Goal: Task Accomplishment & Management: Use online tool/utility

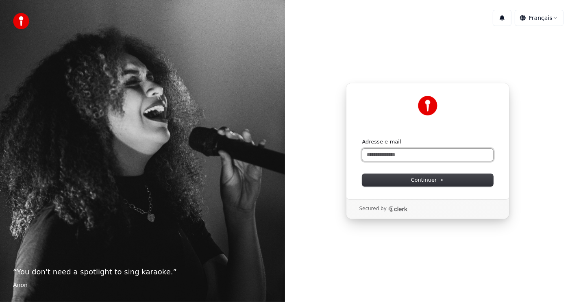
click at [420, 152] on input "Adresse e-mail" at bounding box center [427, 155] width 131 height 12
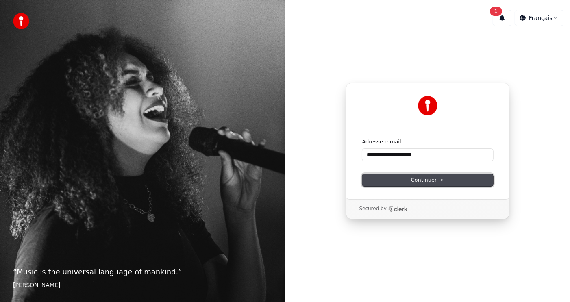
click at [430, 178] on span "Continuer" at bounding box center [427, 179] width 33 height 7
type input "**********"
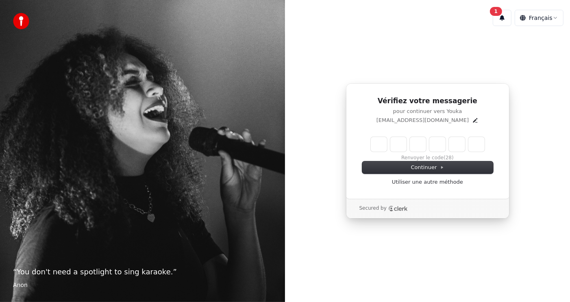
click at [375, 144] on input "Enter verification code" at bounding box center [428, 144] width 114 height 15
type input "******"
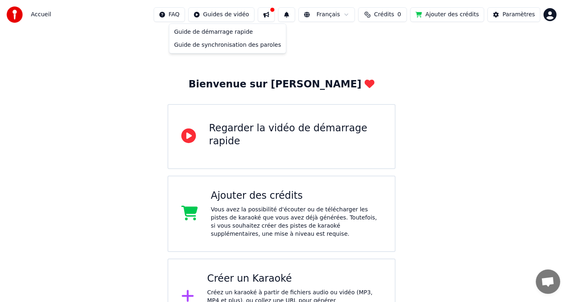
click at [235, 13] on html "Accueil FAQ Guides de vidéo Français Crédits 0 Ajouter des crédits Paramètres B…" at bounding box center [285, 215] width 570 height 431
click at [400, 57] on html "Accueil FAQ Guides de vidéo Français Crédits 0 Ajouter des crédits Paramètres B…" at bounding box center [285, 215] width 570 height 431
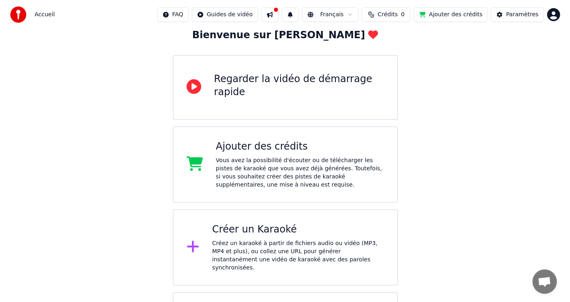
scroll to position [121, 0]
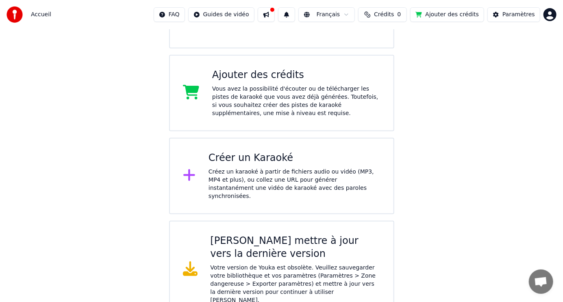
click at [279, 160] on div "Créer un Karaoké" at bounding box center [294, 158] width 172 height 13
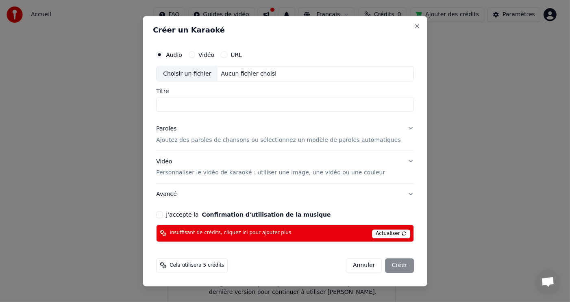
click at [195, 54] on button "Vidéo" at bounding box center [192, 54] width 7 height 7
click at [211, 76] on div "Choisir un fichier" at bounding box center [186, 73] width 61 height 15
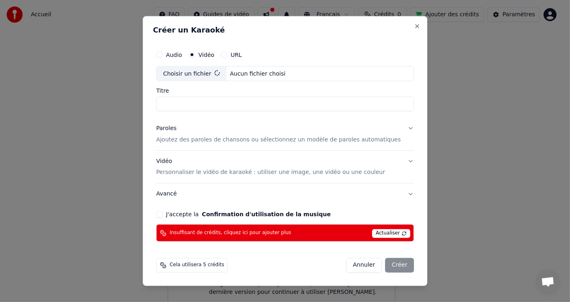
type input "**********"
click at [217, 139] on p "Ajoutez des paroles de chansons ou sélectionnez un modèle de paroles automatiqu…" at bounding box center [278, 140] width 245 height 8
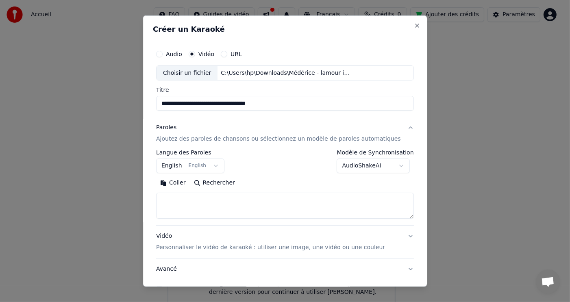
click at [220, 166] on button "English English" at bounding box center [190, 165] width 68 height 15
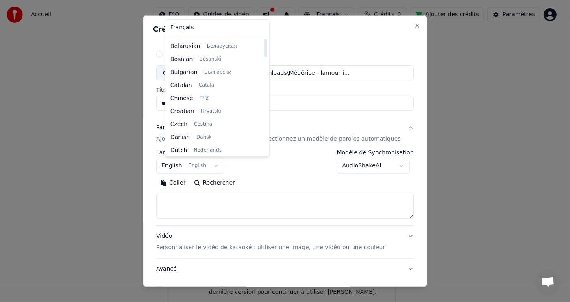
scroll to position [0, 0]
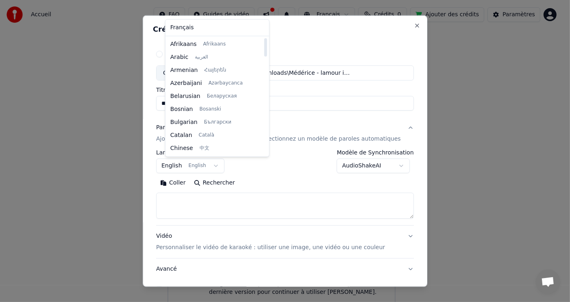
select select "**"
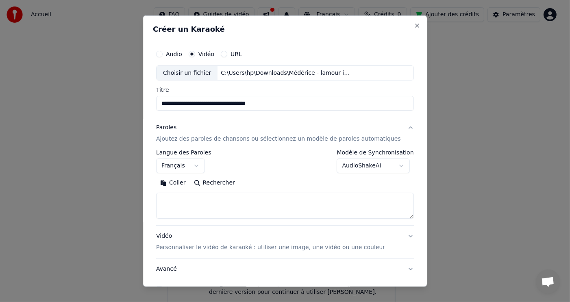
click at [235, 183] on button "Rechercher" at bounding box center [214, 182] width 49 height 13
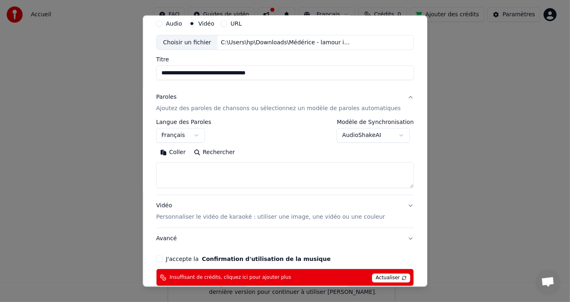
scroll to position [74, 0]
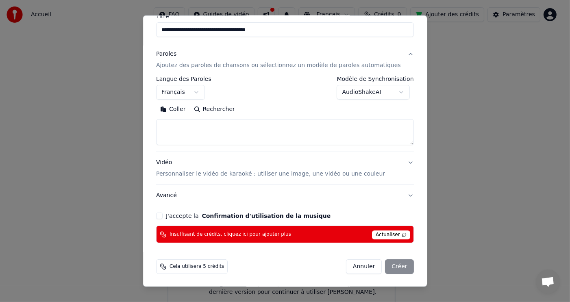
click at [190, 109] on button "Coller" at bounding box center [173, 109] width 34 height 13
click at [191, 109] on button "Rechercher" at bounding box center [180, 109] width 49 height 13
click at [307, 130] on textarea "**********" at bounding box center [272, 132] width 233 height 26
type textarea "*"
click at [247, 174] on p "Personnaliser le vidéo de karaoké : utiliser une image, une vidéo ou une couleur" at bounding box center [270, 174] width 229 height 8
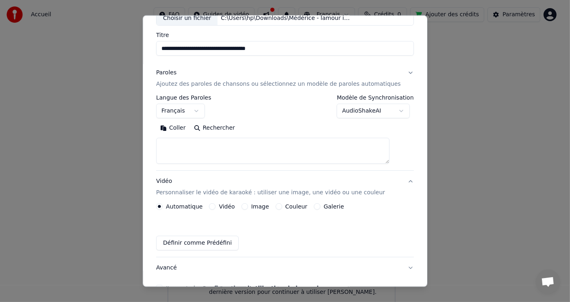
scroll to position [52, 0]
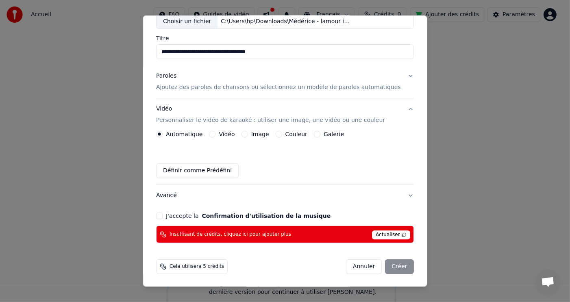
click at [216, 133] on button "Vidéo" at bounding box center [212, 134] width 7 height 7
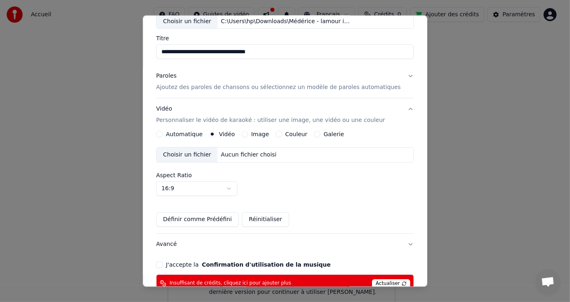
click at [163, 134] on button "Automatique" at bounding box center [159, 134] width 7 height 7
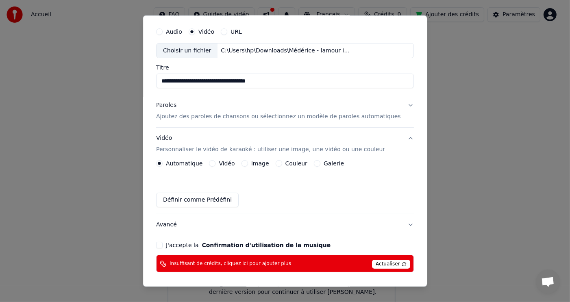
scroll to position [0, 0]
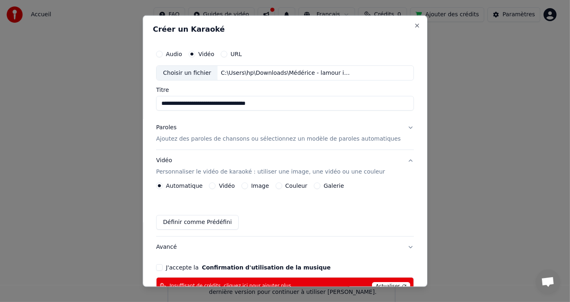
click at [267, 138] on p "Ajoutez des paroles de chansons ou sélectionnez un modèle de paroles automatiqu…" at bounding box center [278, 139] width 245 height 8
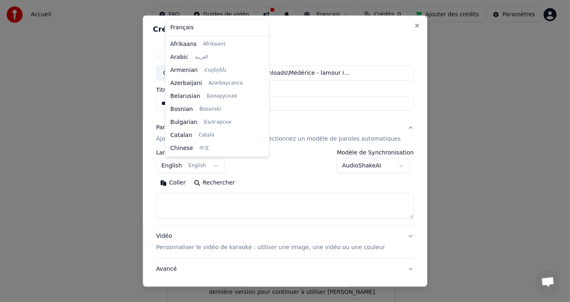
click at [219, 164] on body "Accueil FAQ Guides de vidéo Français Crédits 0 Ajouter des crédits Paramètres B…" at bounding box center [281, 94] width 563 height 431
select select "**"
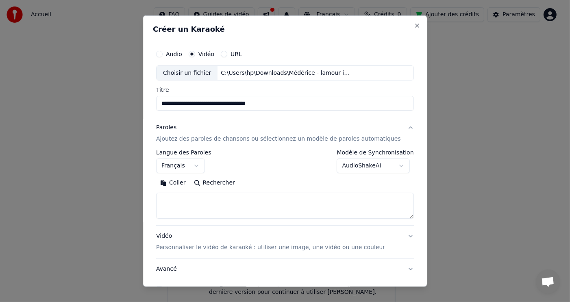
click at [232, 181] on button "Rechercher" at bounding box center [214, 182] width 49 height 13
click at [225, 205] on textarea at bounding box center [285, 206] width 258 height 26
click at [185, 182] on button "Coller" at bounding box center [173, 182] width 34 height 13
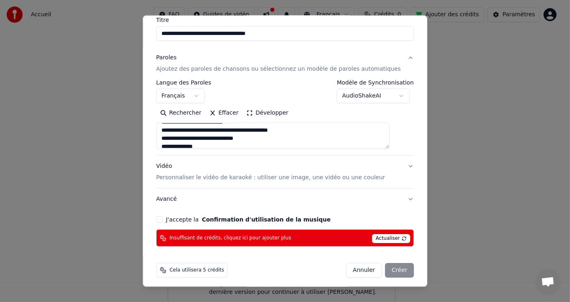
scroll to position [74, 0]
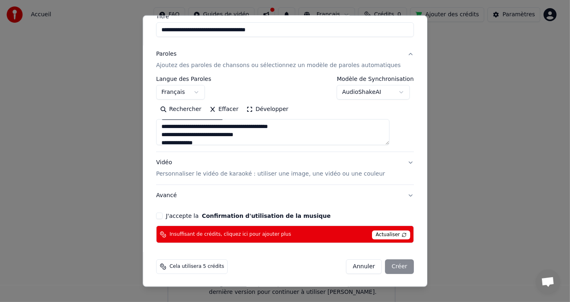
click at [163, 215] on button "J'accepte la Confirmation d'utilisation de la musique" at bounding box center [159, 216] width 7 height 7
click at [386, 267] on div "Annuler Créer" at bounding box center [380, 266] width 68 height 15
click at [386, 232] on span "Actualiser" at bounding box center [391, 234] width 38 height 9
click at [387, 266] on div "Annuler Créer" at bounding box center [380, 266] width 68 height 15
click at [339, 175] on p "Personnaliser le vidéo de karaoké : utiliser une image, une vidéo ou une couleur" at bounding box center [270, 174] width 229 height 8
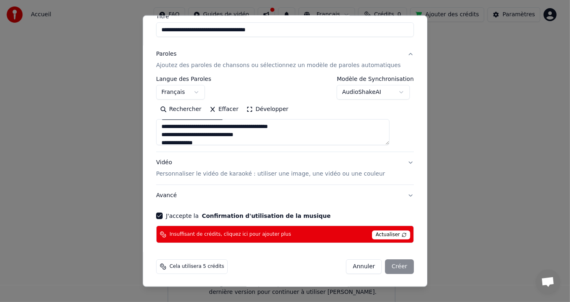
type textarea "**********"
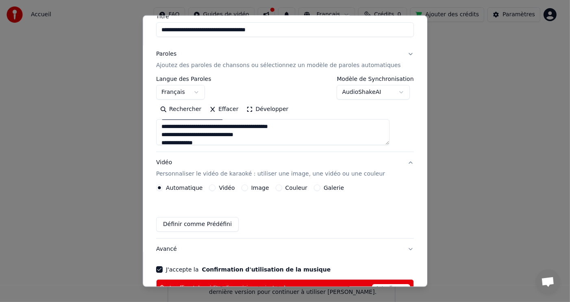
scroll to position [52, 0]
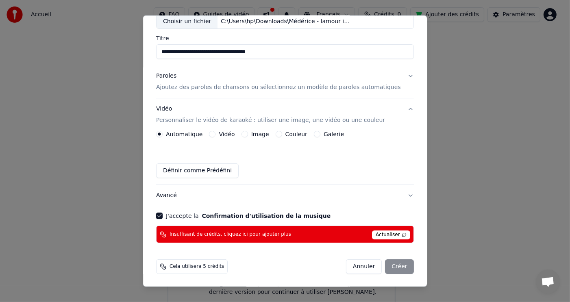
click at [216, 133] on button "Vidéo" at bounding box center [212, 134] width 7 height 7
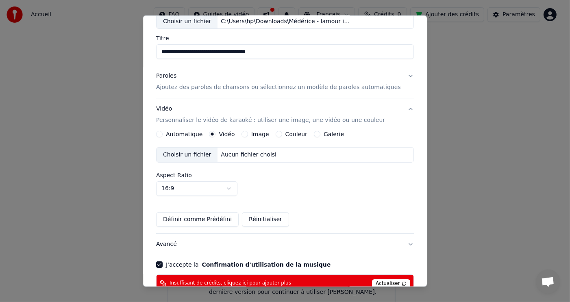
click at [209, 155] on div "Choisir un fichier" at bounding box center [186, 155] width 61 height 15
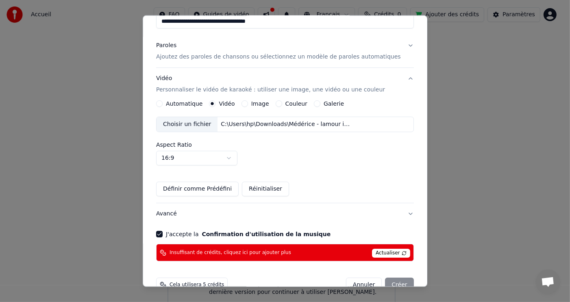
scroll to position [100, 0]
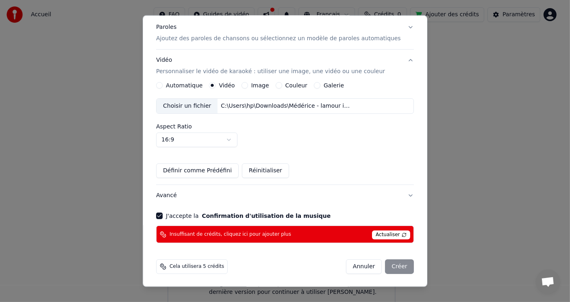
click at [380, 265] on div "Annuler Créer" at bounding box center [380, 266] width 68 height 15
click at [387, 233] on span "Actualiser" at bounding box center [391, 234] width 38 height 9
click at [202, 267] on span "Cela utilisera 5 crédits" at bounding box center [196, 266] width 54 height 7
click at [384, 266] on div "Annuler Créer" at bounding box center [380, 266] width 68 height 15
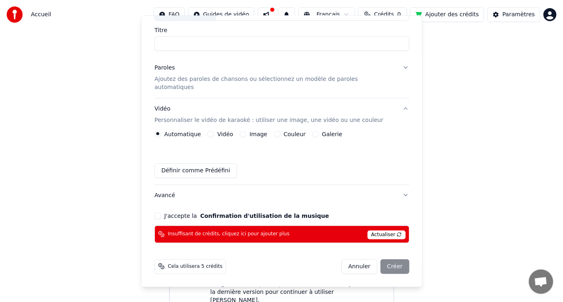
scroll to position [52, 0]
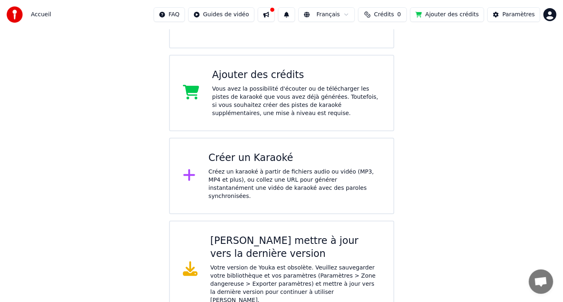
click at [265, 76] on div "Ajouter des crédits" at bounding box center [296, 75] width 168 height 13
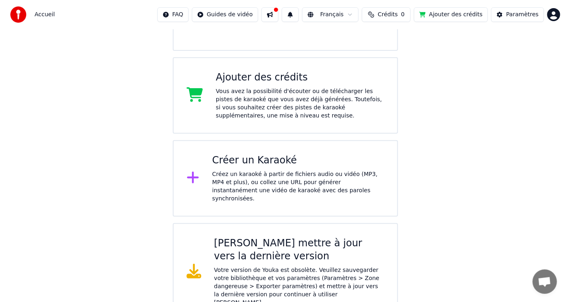
scroll to position [121, 0]
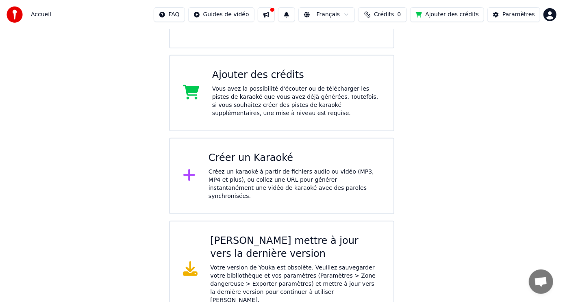
click at [250, 160] on div "Créer un Karaoké" at bounding box center [294, 158] width 172 height 13
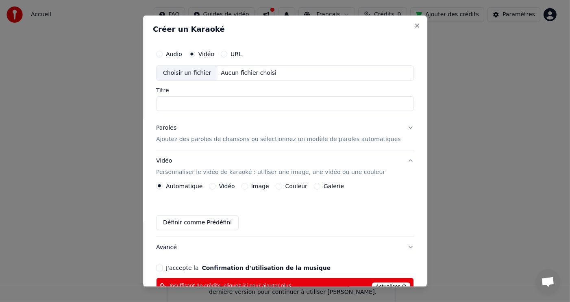
click at [204, 72] on div "Choisir un fichier" at bounding box center [186, 72] width 61 height 15
type input "**********"
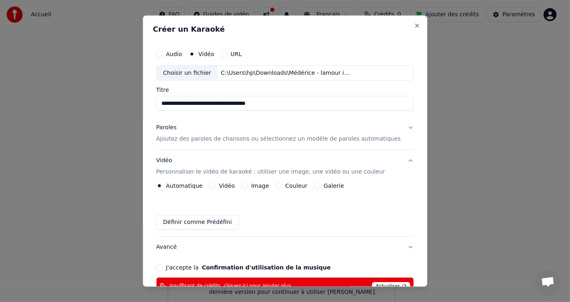
click at [216, 185] on button "Vidéo" at bounding box center [212, 185] width 7 height 7
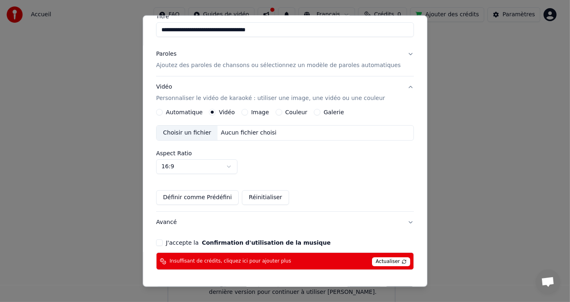
scroll to position [81, 0]
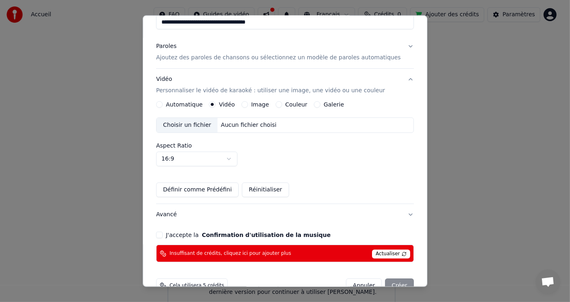
click at [210, 123] on div "Choisir un fichier" at bounding box center [186, 125] width 61 height 15
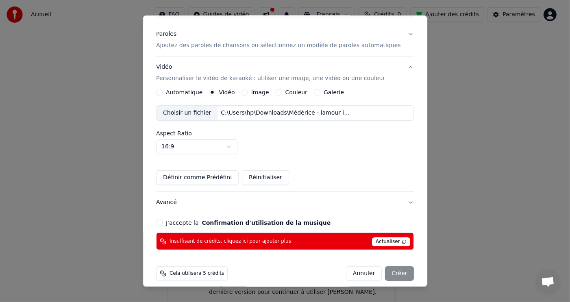
scroll to position [100, 0]
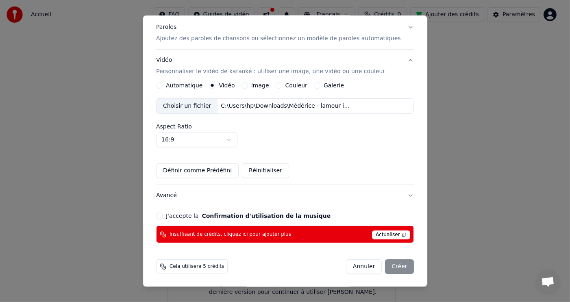
click at [163, 216] on button "J'accepte la Confirmation d'utilisation de la musique" at bounding box center [159, 216] width 7 height 7
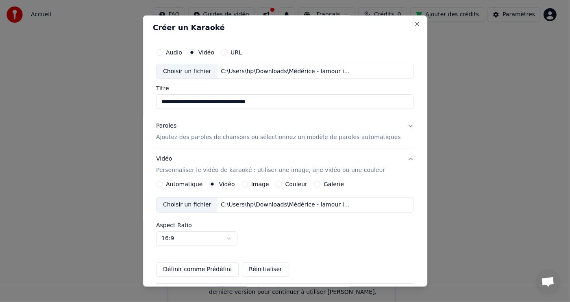
scroll to position [0, 0]
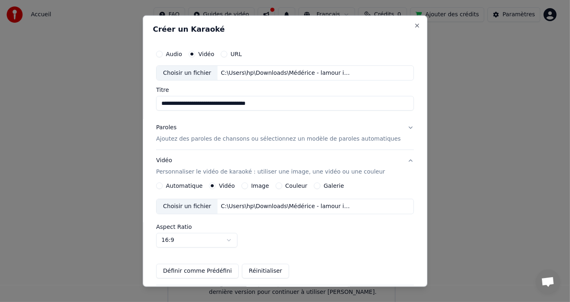
click at [244, 139] on p "Ajoutez des paroles de chansons ou sélectionnez un modèle de paroles automatiqu…" at bounding box center [278, 139] width 245 height 8
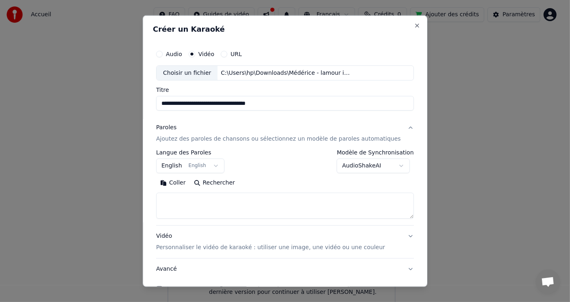
click at [219, 166] on body "Accueil FAQ Guides de vidéo Français Crédits 0 Ajouter des crédits Paramètres B…" at bounding box center [281, 94] width 563 height 431
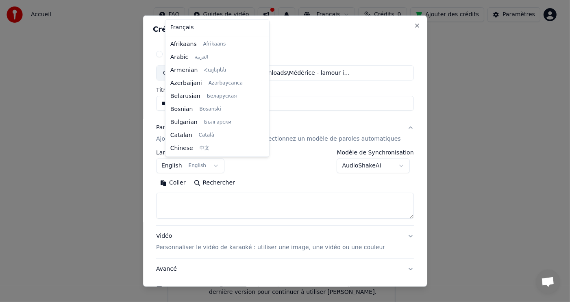
scroll to position [65, 0]
select select "**"
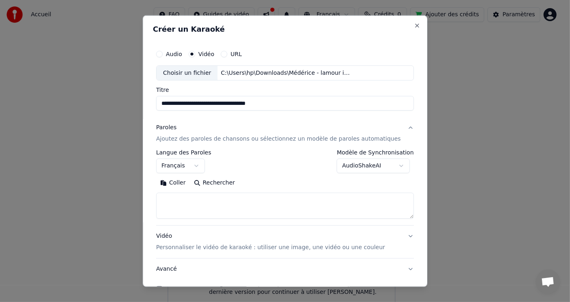
click at [190, 185] on button "Coller" at bounding box center [173, 182] width 34 height 13
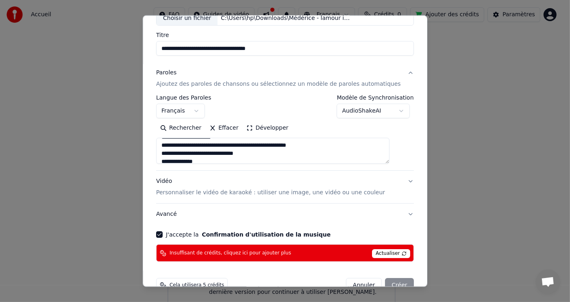
scroll to position [74, 0]
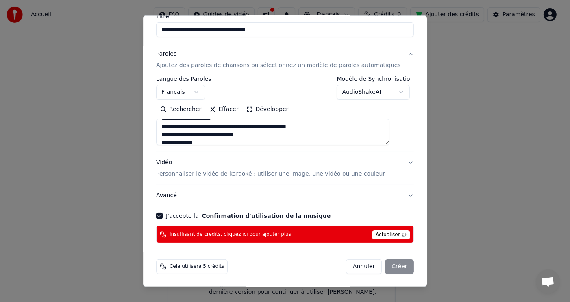
click at [389, 234] on span "Actualiser" at bounding box center [391, 234] width 38 height 9
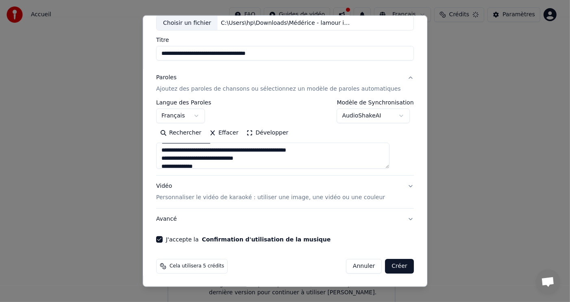
scroll to position [50, 0]
click at [386, 267] on button "Créer" at bounding box center [399, 266] width 28 height 15
type textarea "**********"
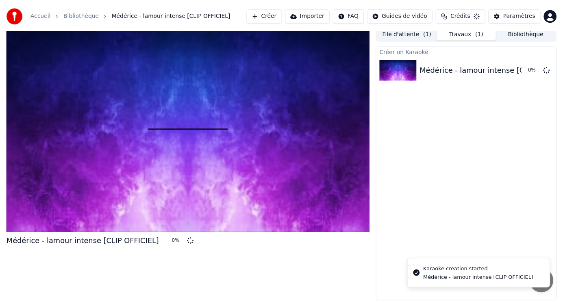
scroll to position [3, 0]
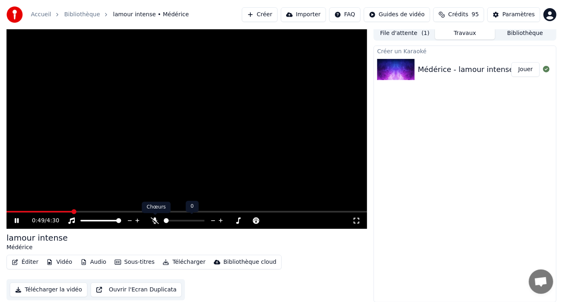
click at [154, 219] on icon at bounding box center [155, 220] width 8 height 7
click at [154, 219] on icon at bounding box center [155, 220] width 4 height 7
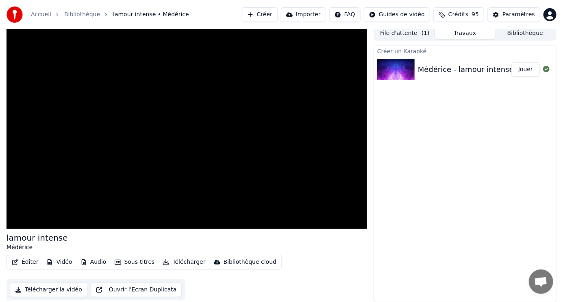
click at [57, 262] on button "Vidéo" at bounding box center [59, 261] width 32 height 11
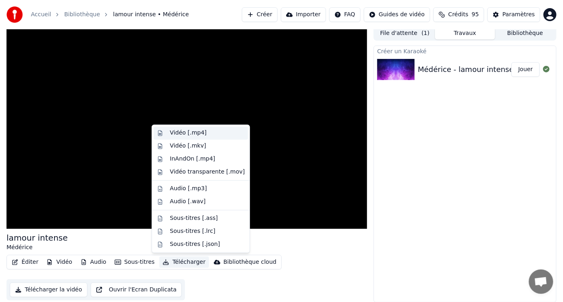
click at [198, 133] on div "Vidéo [.mp4]" at bounding box center [188, 133] width 37 height 8
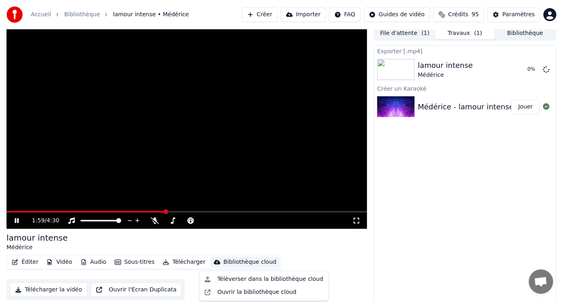
click at [250, 261] on div "Bibliothèque cloud" at bounding box center [250, 262] width 53 height 8
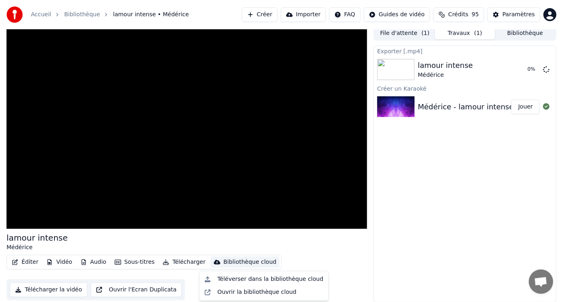
click at [278, 242] on div "lamour intense Médérice" at bounding box center [187, 242] width 360 height 20
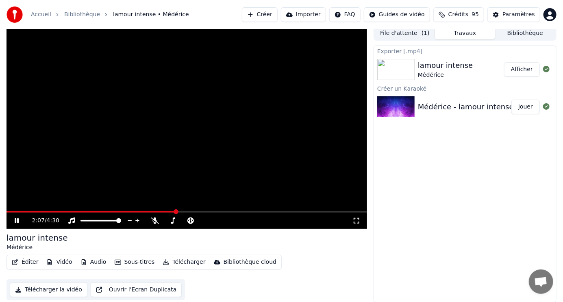
click at [260, 15] on button "Créer" at bounding box center [260, 14] width 36 height 15
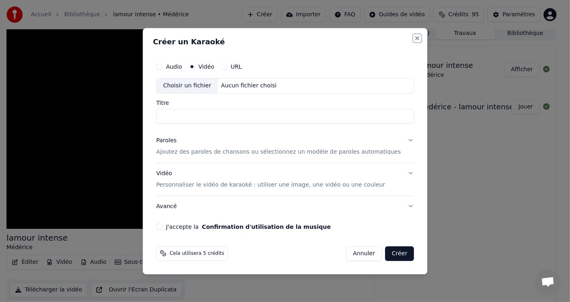
click at [414, 38] on button "Close" at bounding box center [417, 38] width 7 height 7
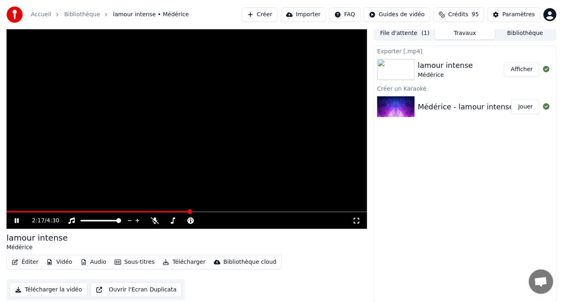
click at [265, 14] on button "Créer" at bounding box center [260, 14] width 36 height 15
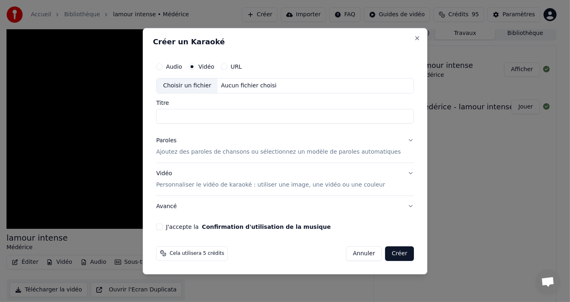
click at [199, 116] on input "Titre" at bounding box center [285, 116] width 258 height 15
type input "**********"
click at [205, 153] on p "Ajoutez des paroles de chansons ou sélectionnez un modèle de paroles automatiqu…" at bounding box center [278, 152] width 245 height 8
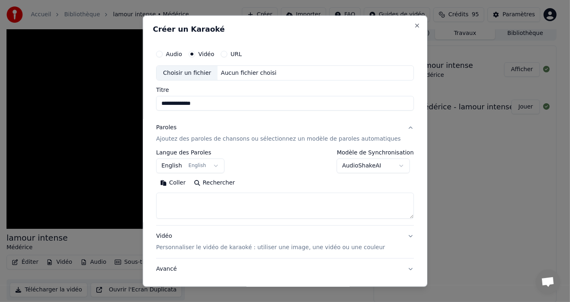
click at [187, 184] on button "Coller" at bounding box center [173, 182] width 34 height 13
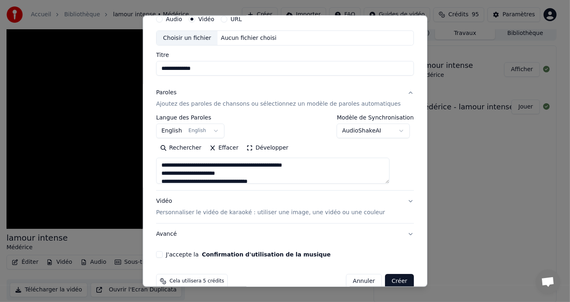
scroll to position [50, 0]
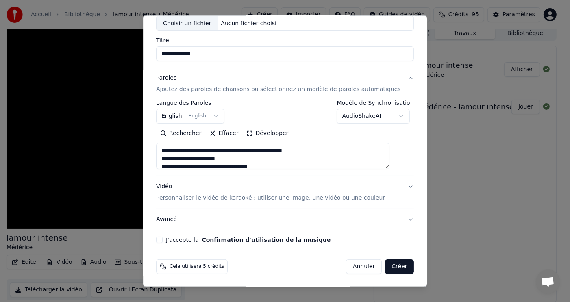
click at [163, 238] on button "J'accepte la Confirmation d'utilisation de la musique" at bounding box center [159, 240] width 7 height 7
type textarea "**********"
click at [385, 267] on button "Créer" at bounding box center [399, 266] width 28 height 15
select select "**"
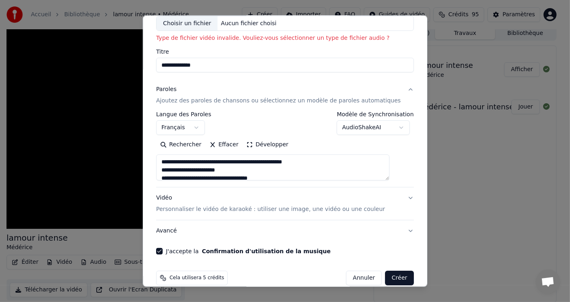
click at [386, 277] on button "Créer" at bounding box center [399, 278] width 28 height 15
click at [394, 197] on button "Vidéo Personnaliser le vidéo de karaoké : utiliser une image, une vidéo ou une …" at bounding box center [285, 203] width 258 height 33
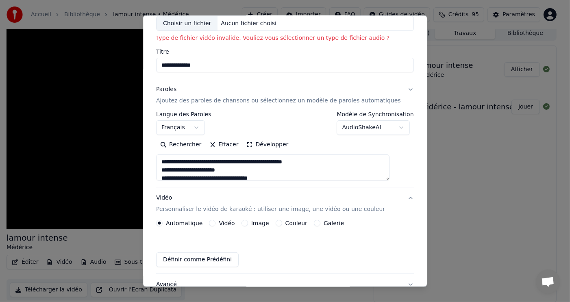
type textarea "**********"
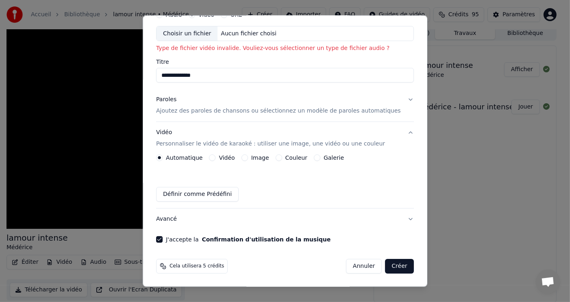
scroll to position [39, 0]
click at [385, 267] on button "Créer" at bounding box center [399, 266] width 28 height 15
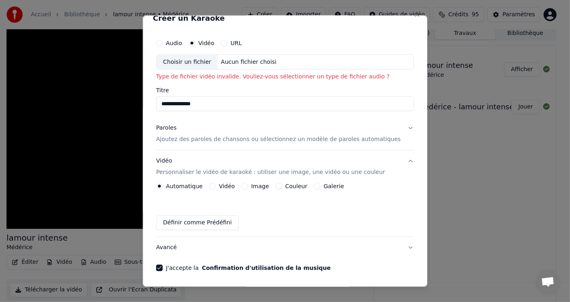
scroll to position [0, 0]
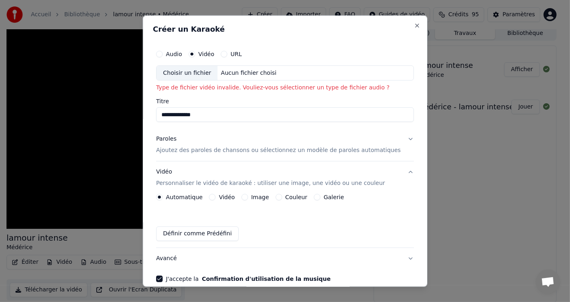
click at [205, 74] on div "Choisir un fichier" at bounding box center [186, 72] width 61 height 15
type input "**********"
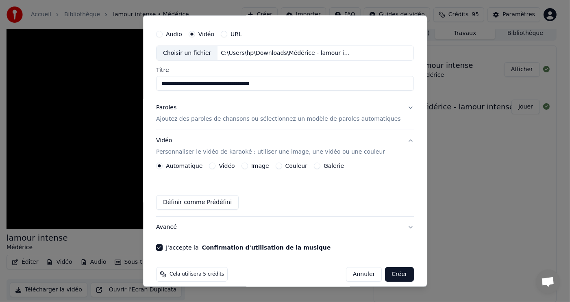
scroll to position [28, 0]
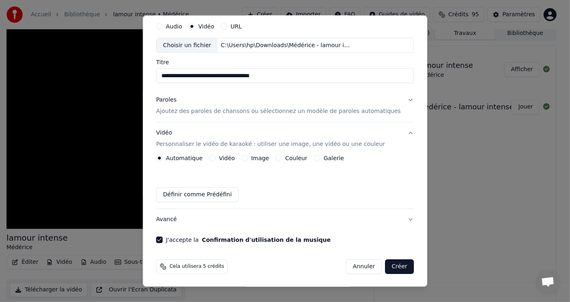
click at [267, 115] on p "Ajoutez des paroles de chansons ou sélectionnez un modèle de paroles automatiqu…" at bounding box center [278, 111] width 245 height 8
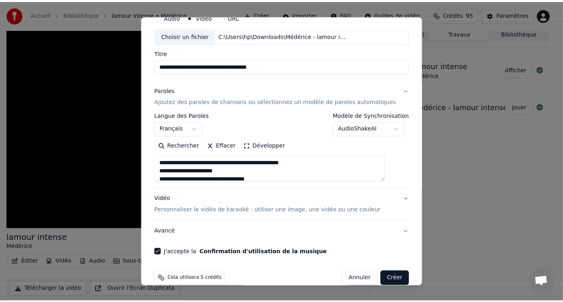
scroll to position [50, 0]
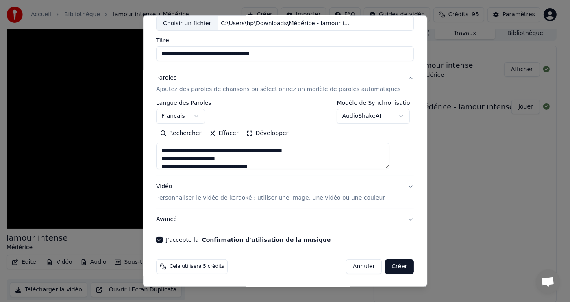
click at [385, 266] on button "Créer" at bounding box center [399, 266] width 28 height 15
type textarea "**********"
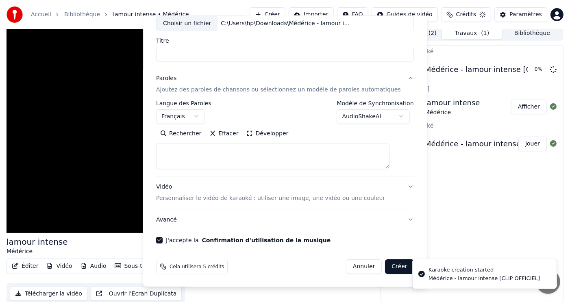
select select
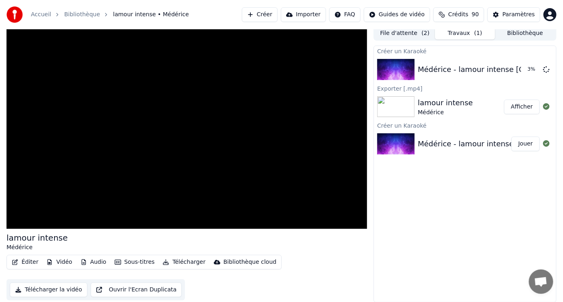
click at [517, 145] on button "Jouer" at bounding box center [525, 144] width 28 height 15
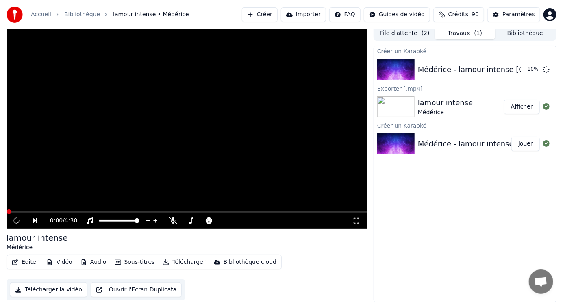
click at [528, 106] on button "Afficher" at bounding box center [522, 107] width 36 height 15
click at [515, 13] on div "Paramètres" at bounding box center [518, 15] width 33 height 8
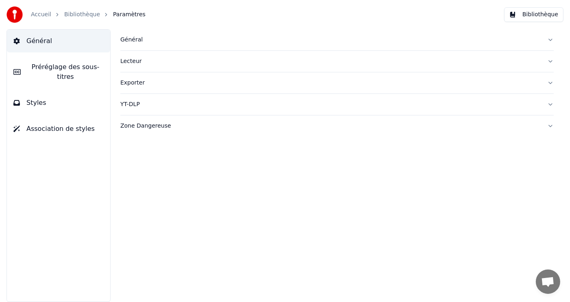
click at [35, 98] on span "Styles" at bounding box center [36, 103] width 20 height 10
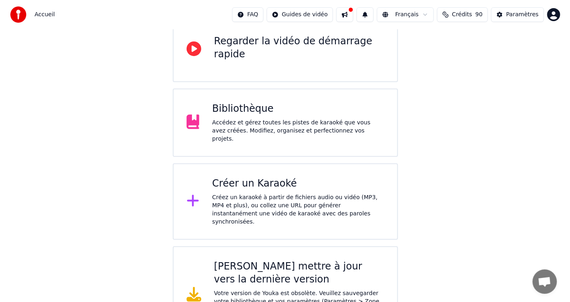
scroll to position [109, 0]
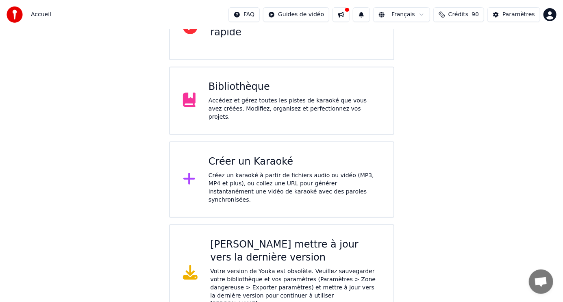
click at [274, 165] on div "Créer un Karaoké Créez un karaoké à partir de fichiers audio ou vidéo (MP3, MP4…" at bounding box center [294, 179] width 172 height 49
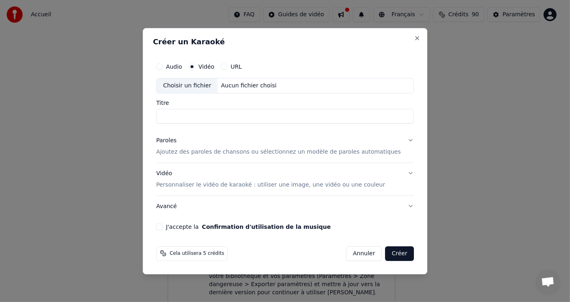
click at [236, 87] on div "Aucun fichier choisi" at bounding box center [249, 86] width 62 height 8
type input "**********"
click at [332, 152] on p "Ajoutez des paroles de chansons ou sélectionnez un modèle de paroles automatiqu…" at bounding box center [278, 152] width 245 height 8
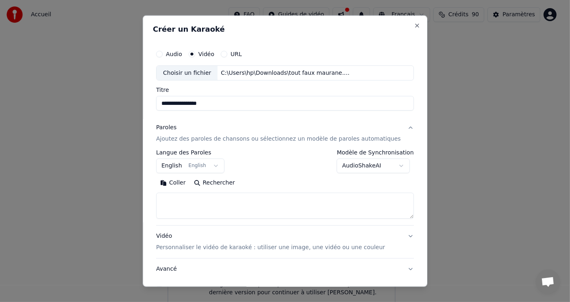
click at [219, 165] on button "English English" at bounding box center [190, 165] width 68 height 15
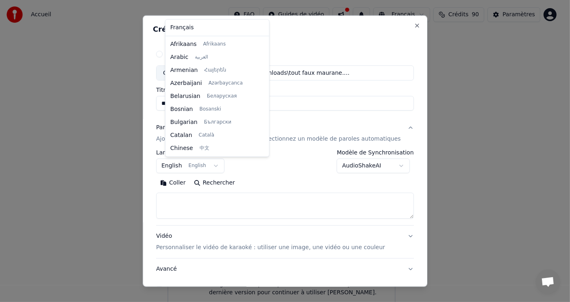
scroll to position [65, 0]
select select "**"
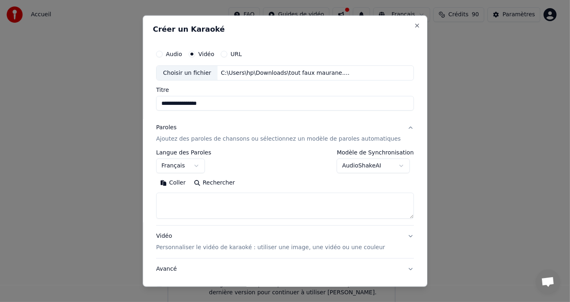
click at [237, 182] on button "Rechercher" at bounding box center [214, 182] width 49 height 13
type textarea "**********"
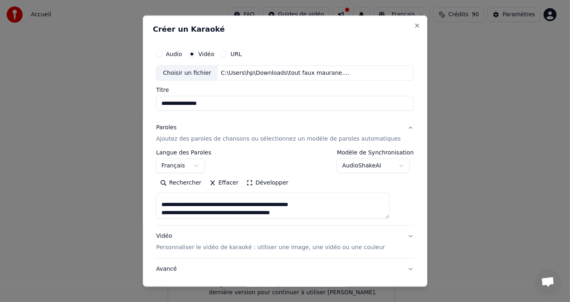
scroll to position [81, 0]
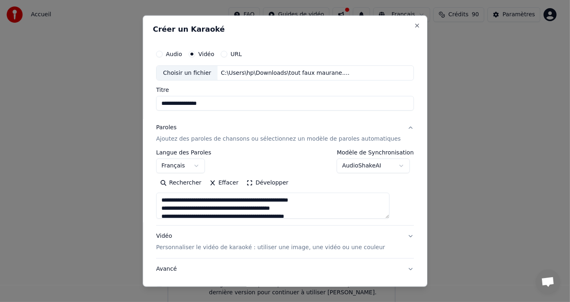
click at [394, 235] on button "Vidéo Personnaliser le vidéo de karaoké : utiliser une image, une vidéo ou une …" at bounding box center [285, 242] width 258 height 33
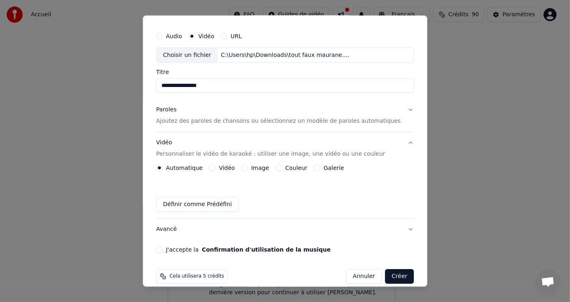
scroll to position [28, 0]
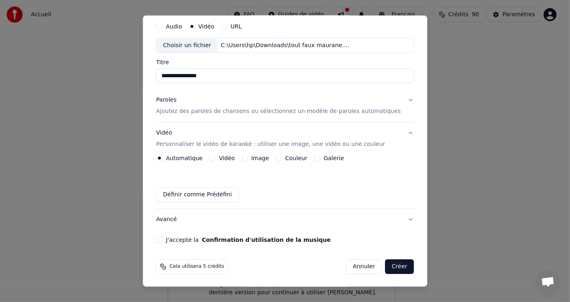
click at [163, 239] on button "J'accepte la Confirmation d'utilisation de la musique" at bounding box center [159, 240] width 7 height 7
click at [385, 267] on button "Créer" at bounding box center [399, 266] width 28 height 15
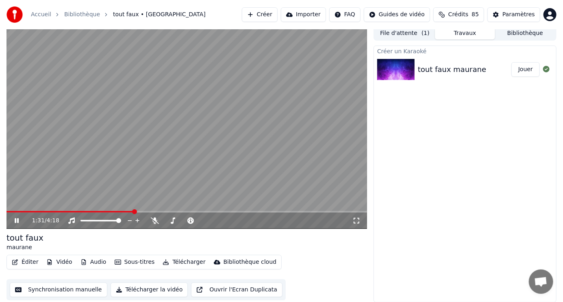
click at [270, 159] on video at bounding box center [187, 127] width 360 height 203
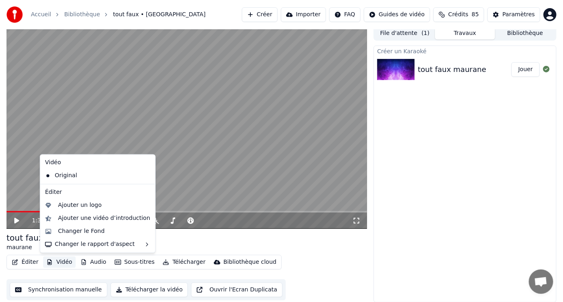
click at [65, 259] on button "Vidéo" at bounding box center [59, 261] width 32 height 11
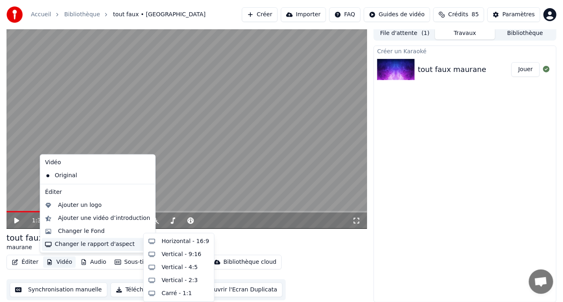
click at [79, 245] on div "Changer le rapport d'aspect" at bounding box center [98, 244] width 112 height 13
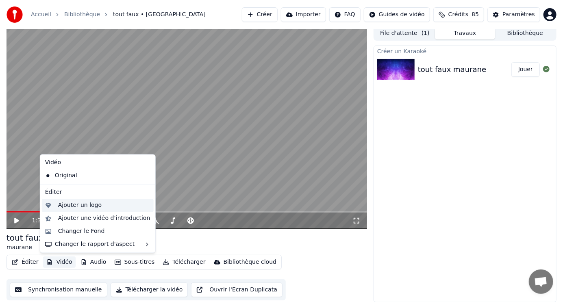
click at [87, 205] on div "Ajouter un logo" at bounding box center [79, 206] width 43 height 8
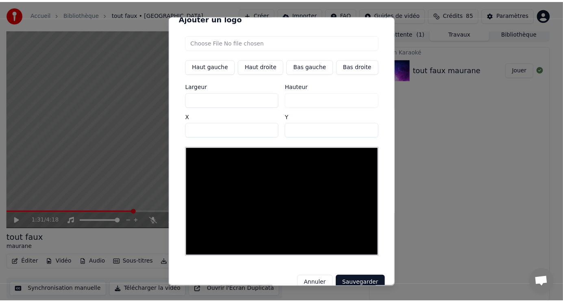
scroll to position [17, 0]
